Goal: Find specific page/section: Find specific page/section

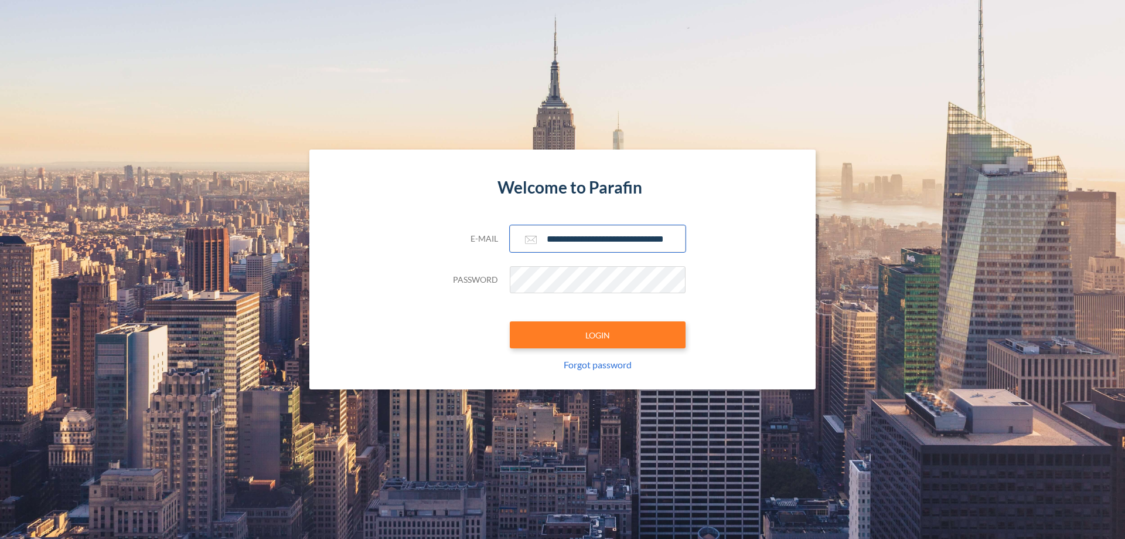
type input "**********"
click at [598, 335] on button "LOGIN" at bounding box center [598, 334] width 176 height 27
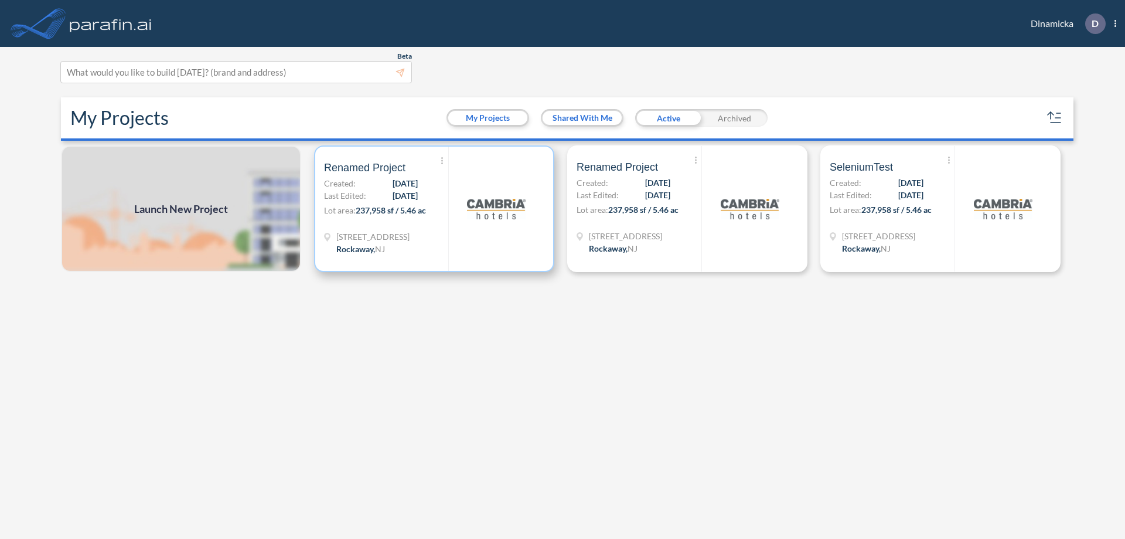
scroll to position [3, 0]
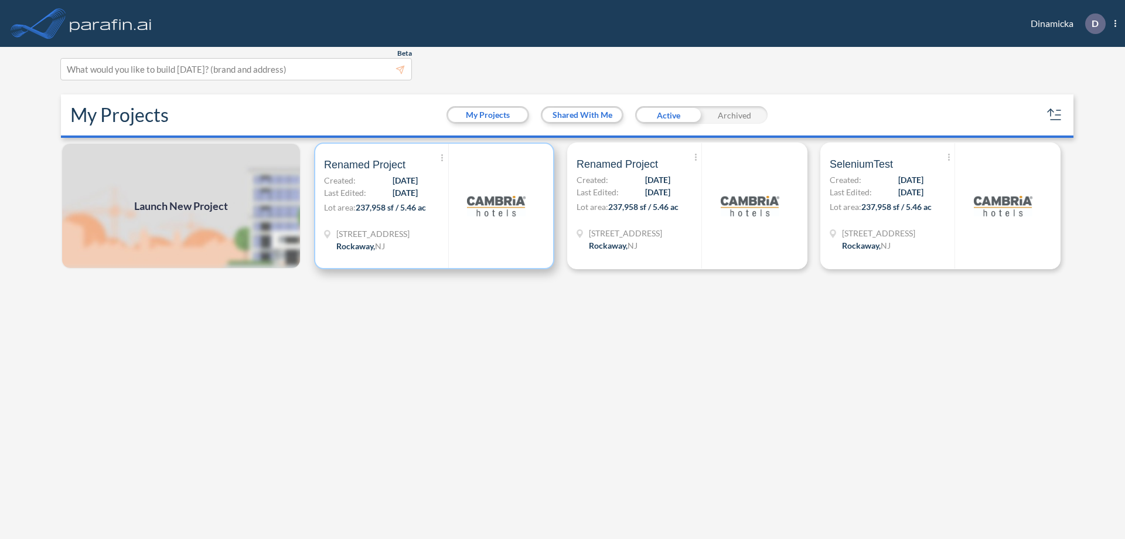
click at [434, 206] on p "Lot area: 237,958 sf / 5.46 ac" at bounding box center [386, 209] width 124 height 17
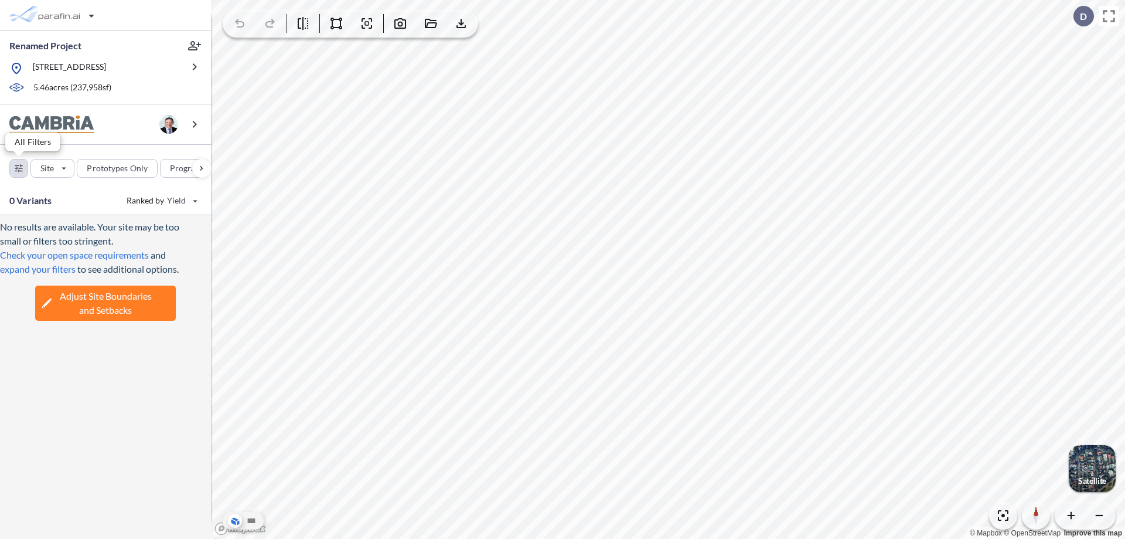
click at [19, 168] on div "button" at bounding box center [19, 168] width 18 height 18
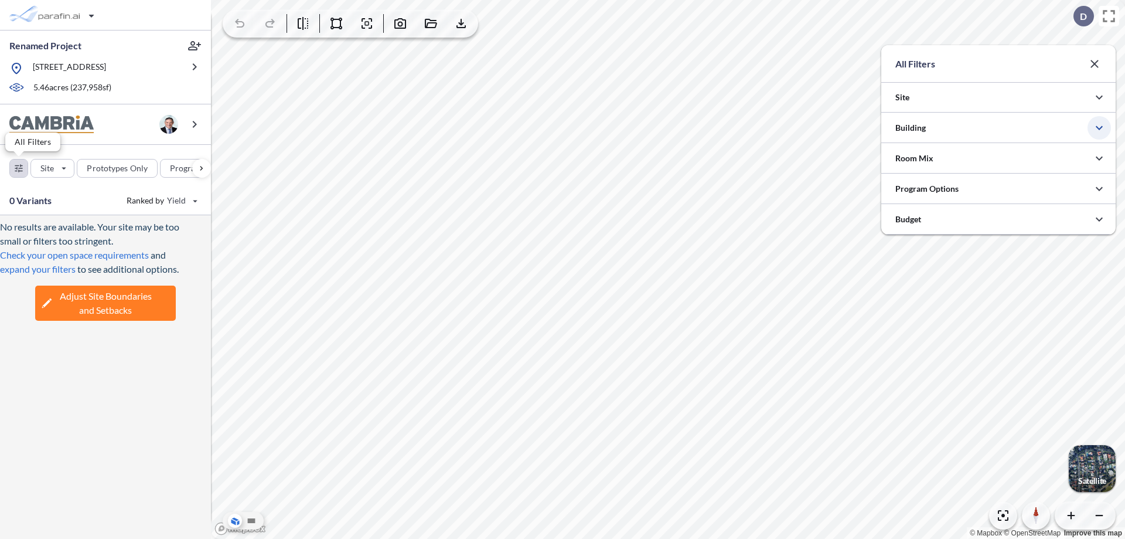
scroll to position [586103, 585869]
click at [1100, 128] on icon "button" at bounding box center [1099, 128] width 14 height 14
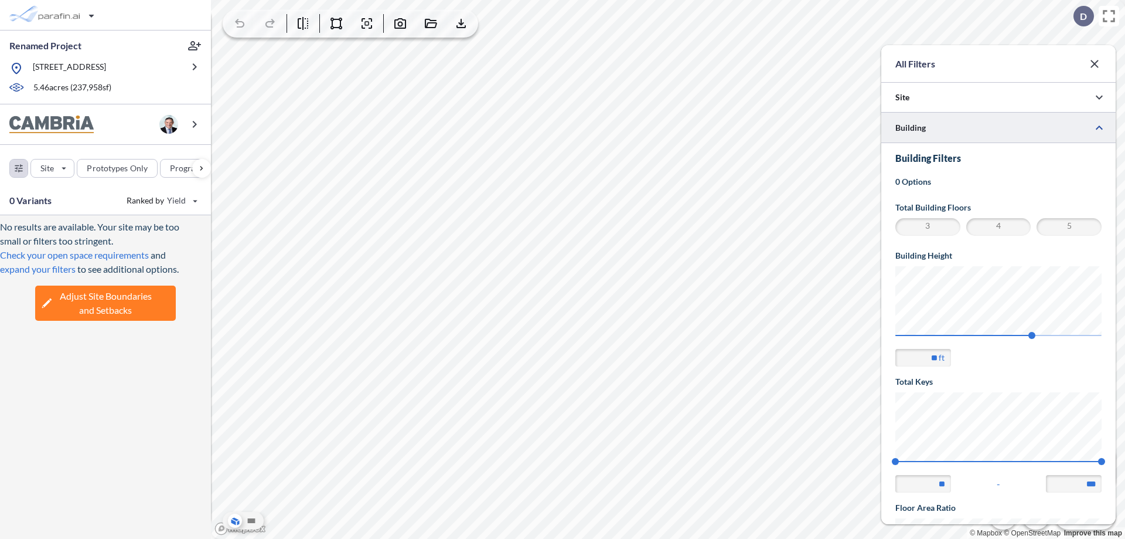
scroll to position [204, 0]
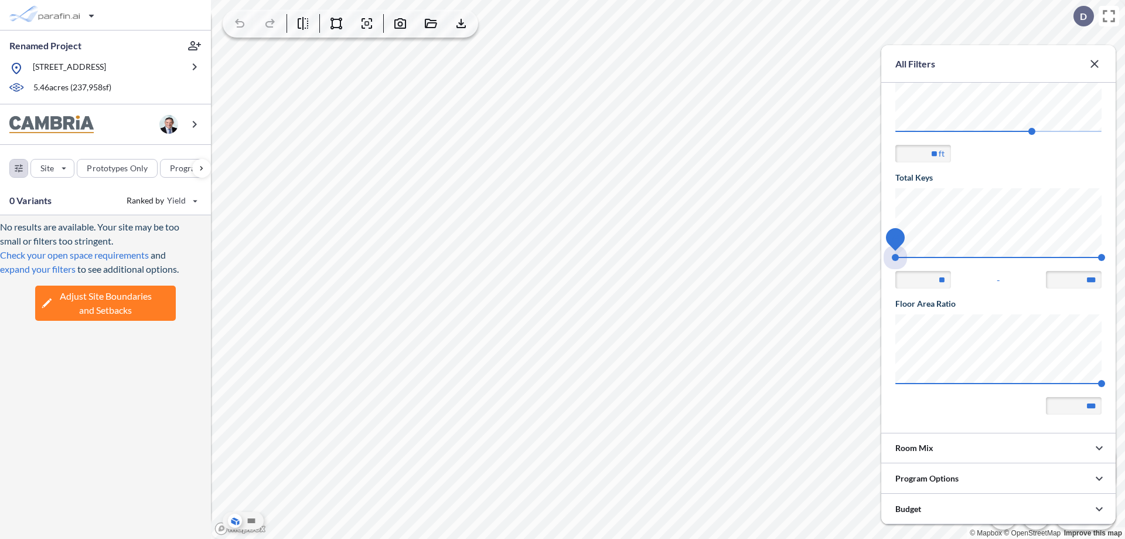
drag, startPoint x: 896, startPoint y: 257, endPoint x: 1102, endPoint y: 257, distance: 206.3
click at [1102, 257] on span "74 140" at bounding box center [999, 261] width 206 height 9
type input "***"
